Goal: Task Accomplishment & Management: Use online tool/utility

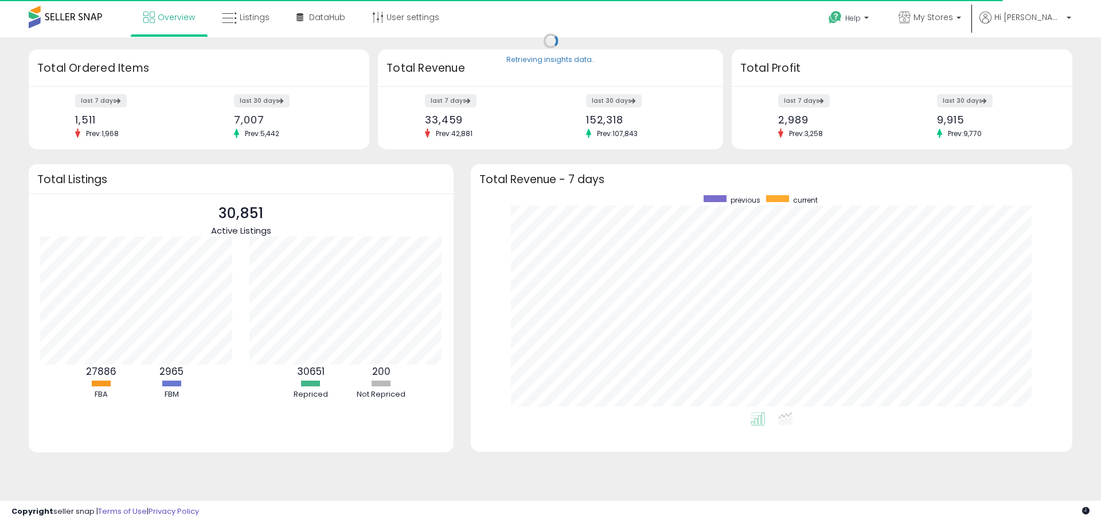
scroll to position [217, 579]
click at [960, 96] on label "last 30 days" at bounding box center [965, 101] width 57 height 14
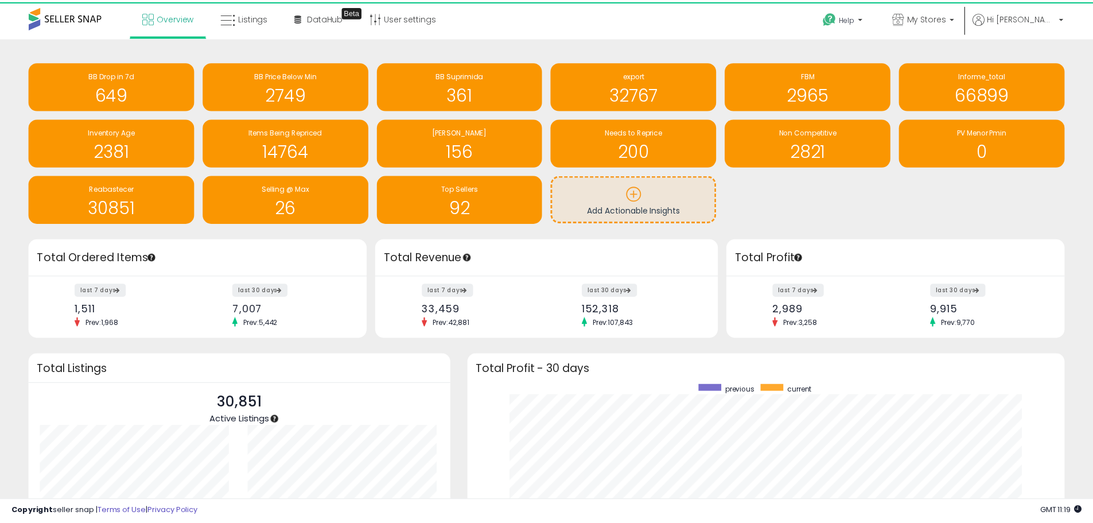
scroll to position [573429, 573072]
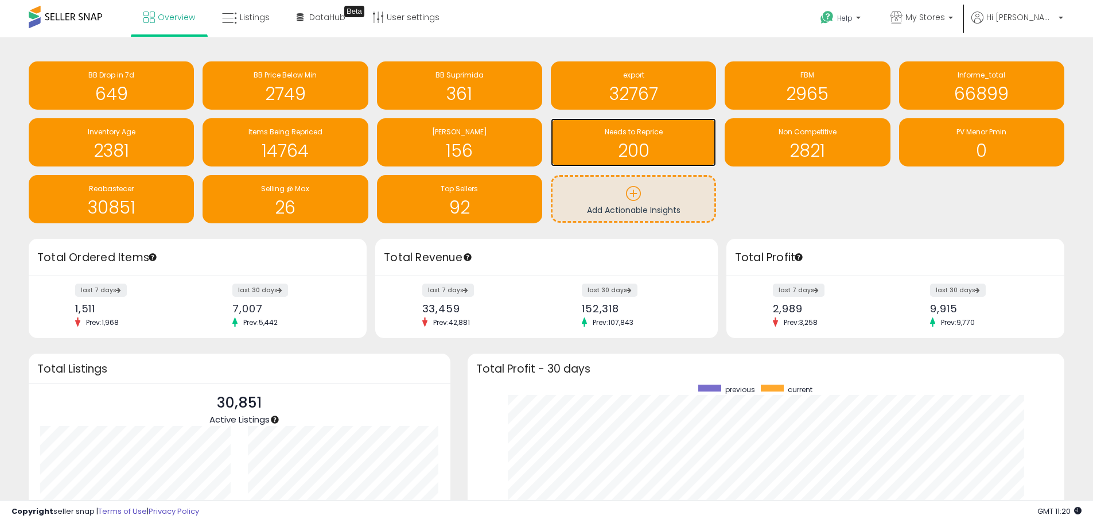
click at [619, 148] on h1 "200" at bounding box center [633, 150] width 154 height 19
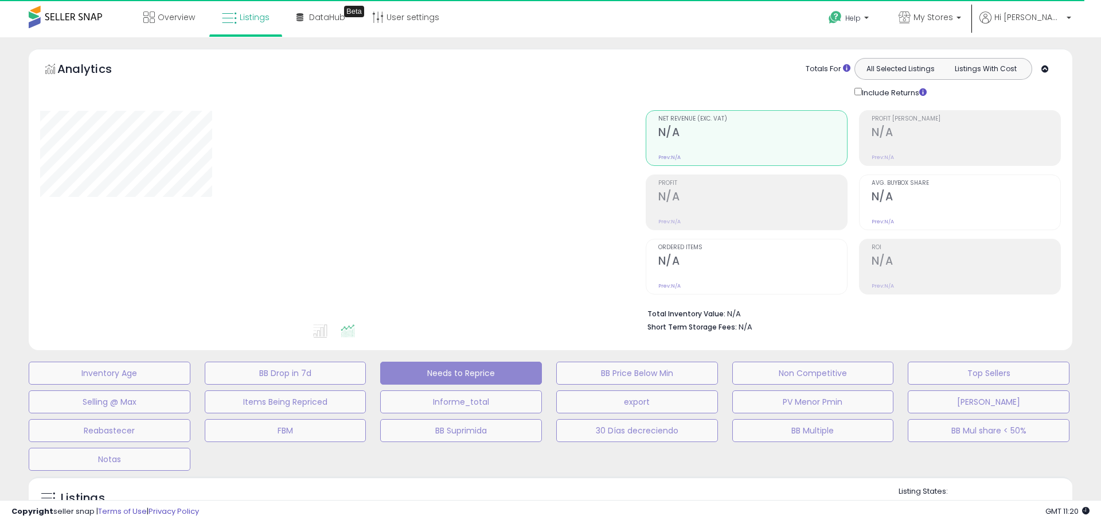
select select "**"
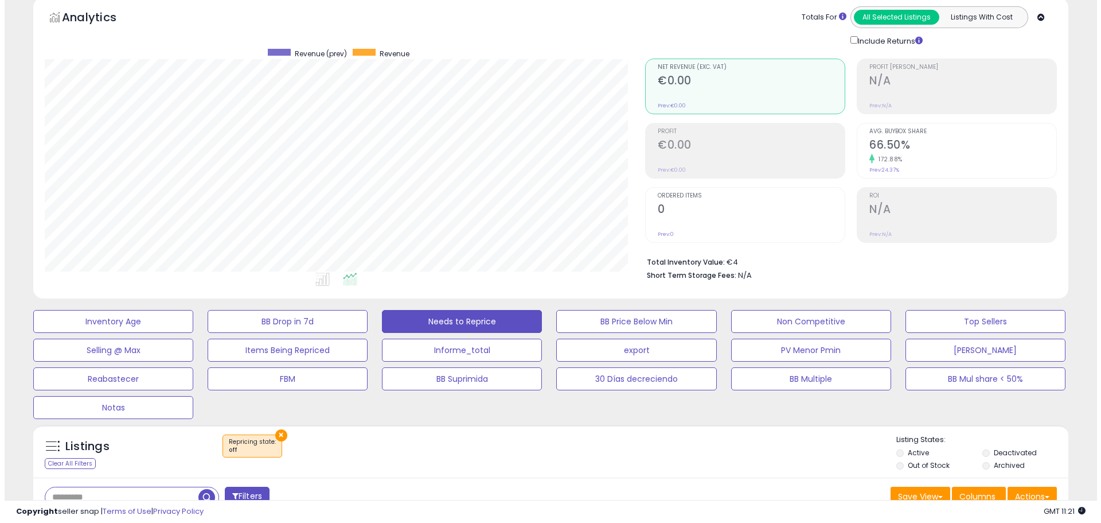
scroll to position [115, 0]
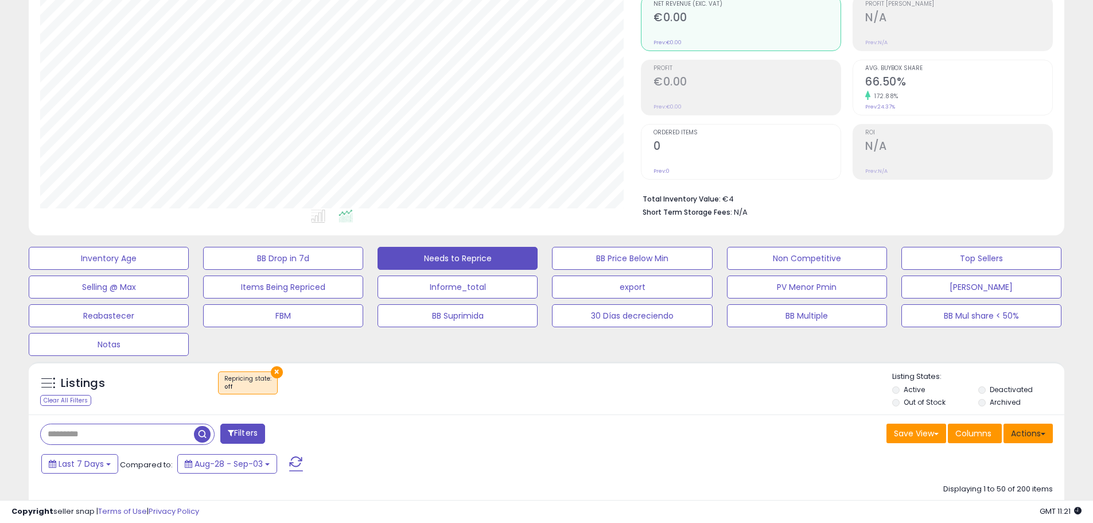
click at [1032, 431] on button "Actions" at bounding box center [1027, 433] width 49 height 20
click at [950, 460] on link "Import" at bounding box center [981, 458] width 126 height 18
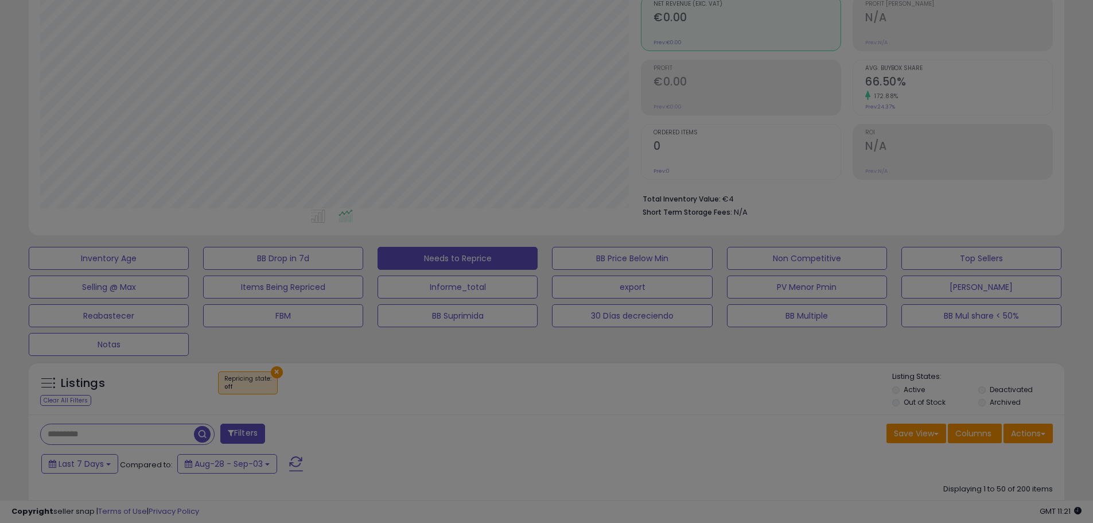
scroll to position [235, 606]
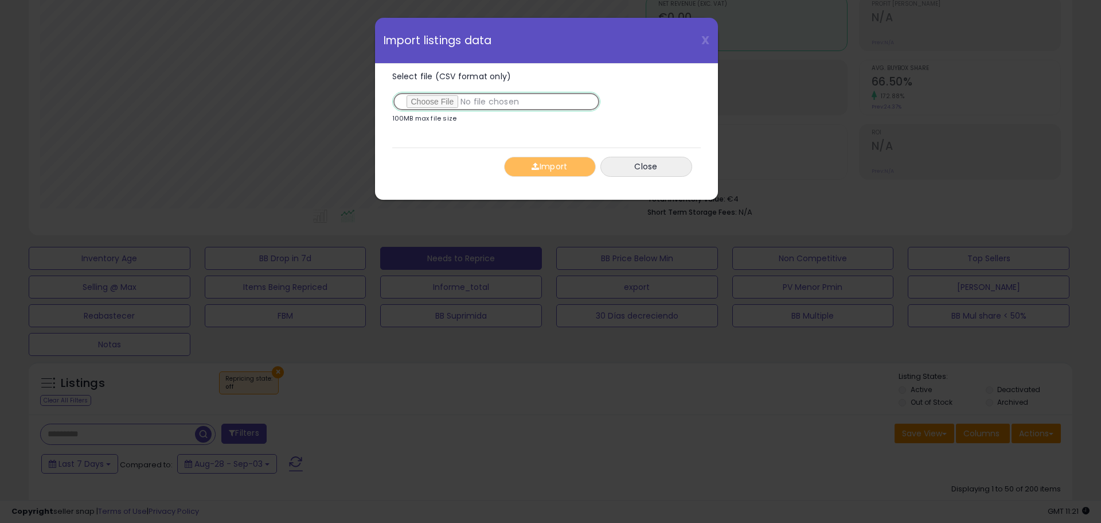
click at [461, 100] on input "Select file (CSV format only)" at bounding box center [496, 102] width 208 height 20
click at [563, 168] on button "Import" at bounding box center [550, 167] width 92 height 20
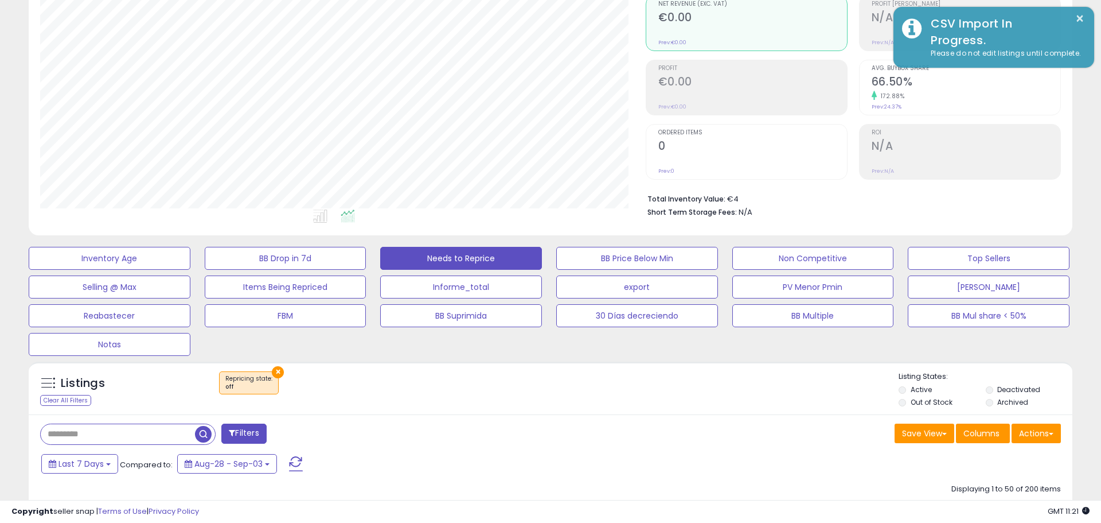
scroll to position [573411, 573046]
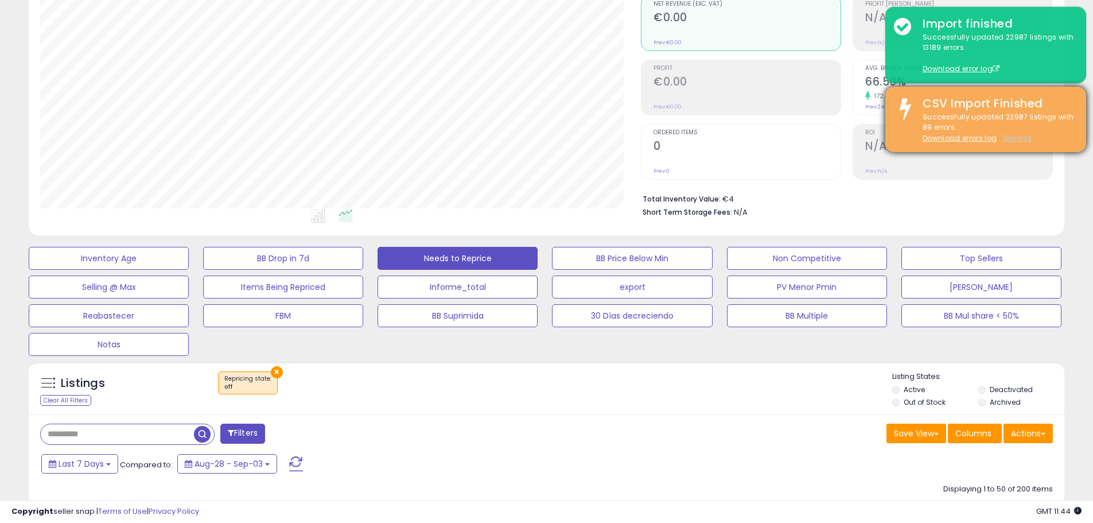
click at [1023, 139] on u "Dismiss" at bounding box center [1017, 138] width 29 height 10
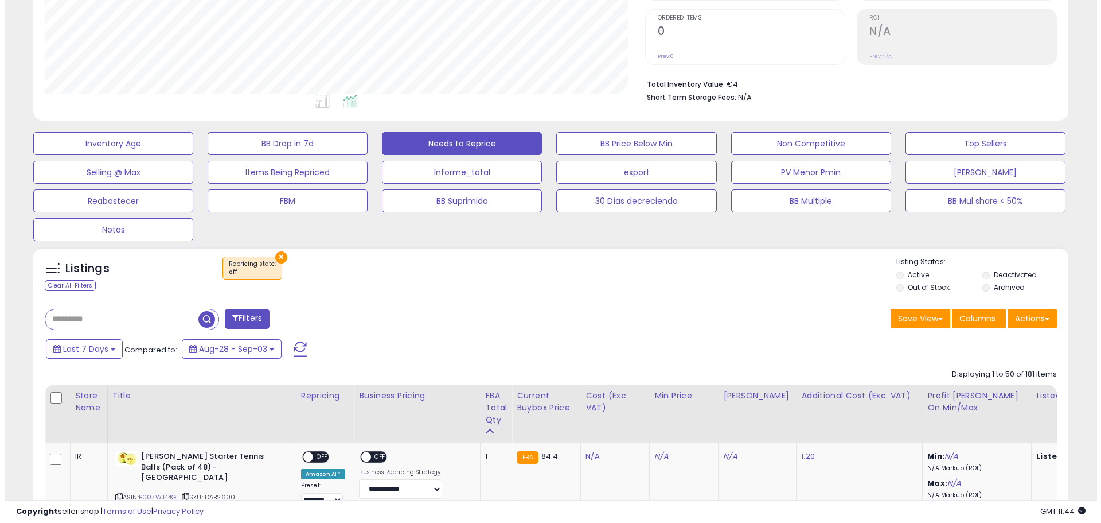
scroll to position [235, 601]
click at [1025, 320] on button "Actions" at bounding box center [1027, 319] width 49 height 20
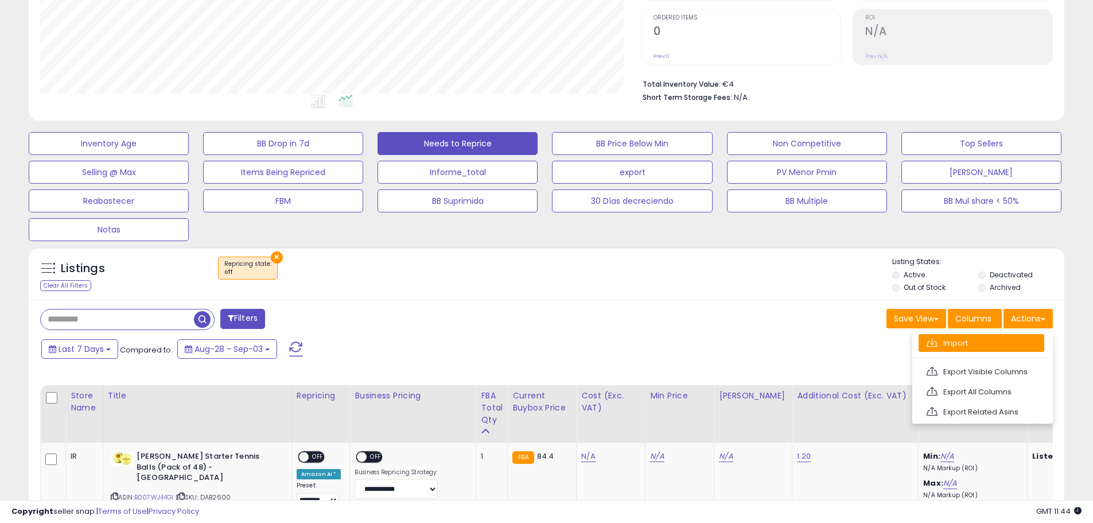
click at [960, 341] on link "Import" at bounding box center [981, 343] width 126 height 18
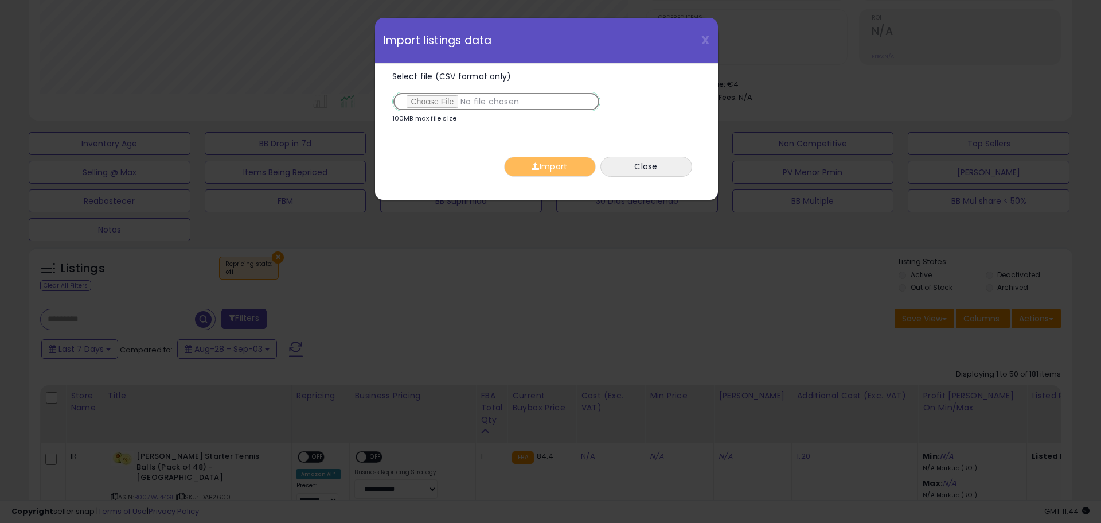
click at [443, 99] on input "Select file (CSV format only)" at bounding box center [496, 102] width 208 height 20
type input "**********"
click at [570, 167] on button "Import" at bounding box center [550, 167] width 92 height 20
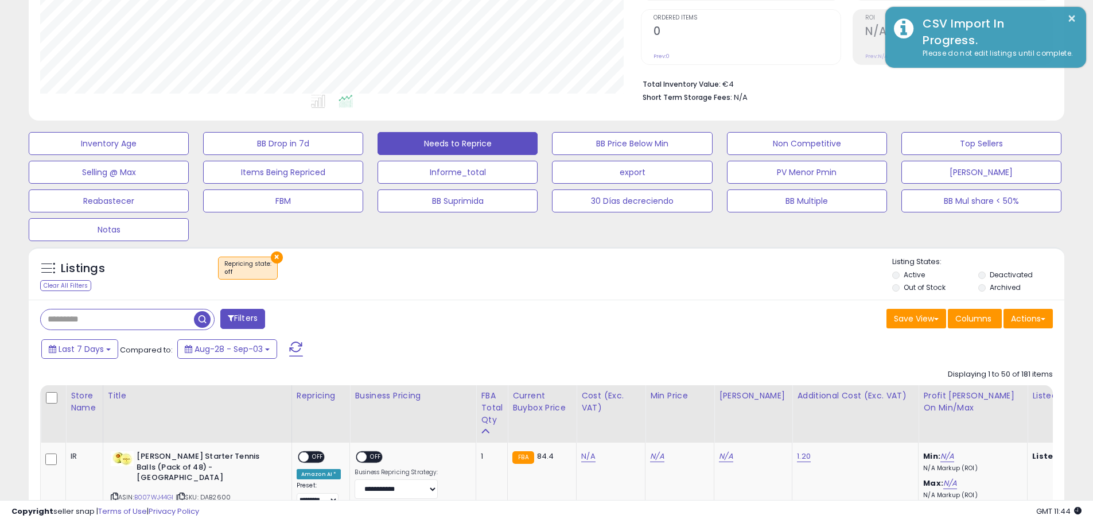
scroll to position [573411, 573046]
